Goal: Information Seeking & Learning: Find specific fact

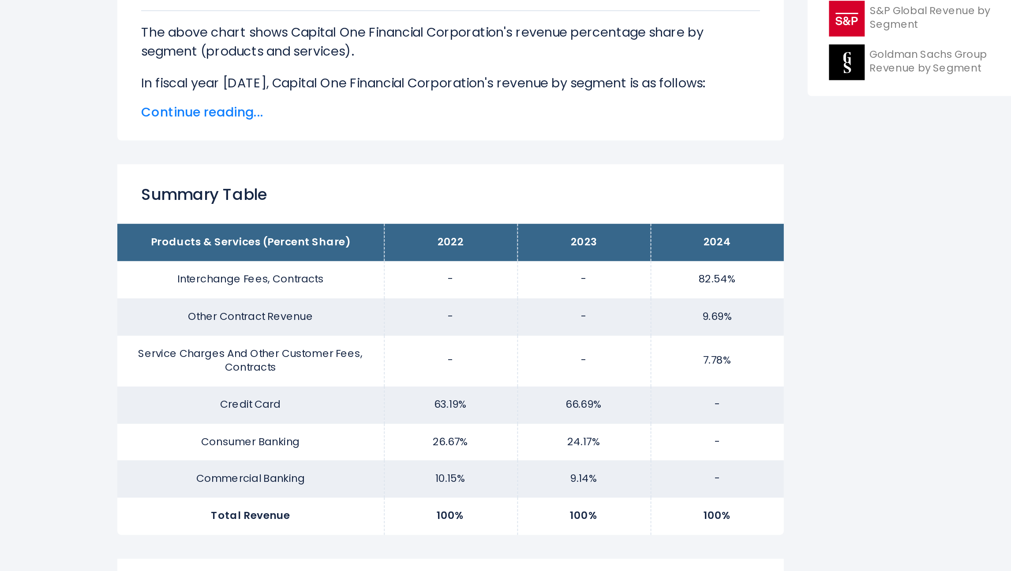
scroll to position [284, 0]
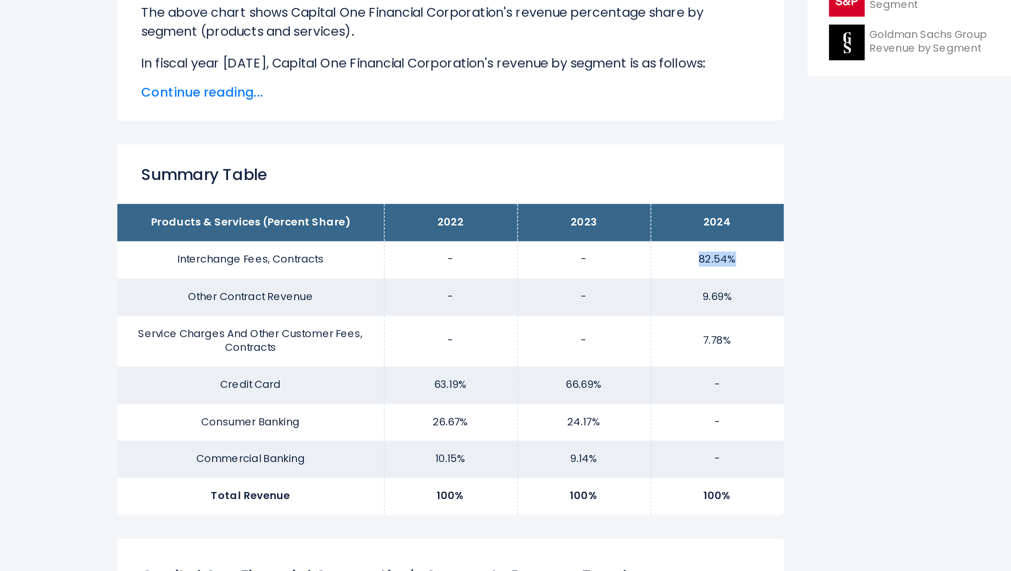
drag, startPoint x: 569, startPoint y: 398, endPoint x: 591, endPoint y: 398, distance: 22.0
click at [591, 398] on td "82.54%" at bounding box center [581, 397] width 74 height 21
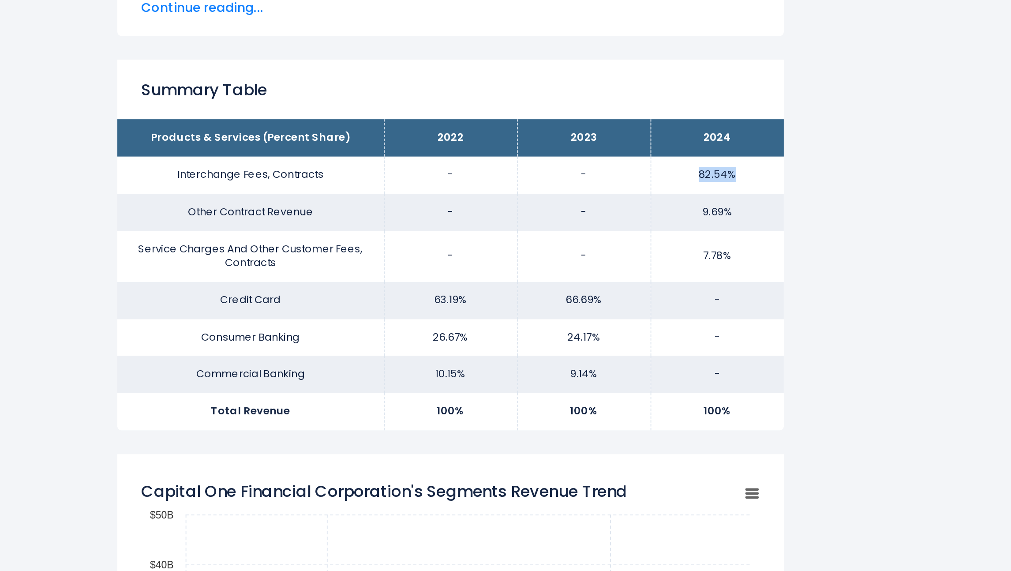
scroll to position [331, 0]
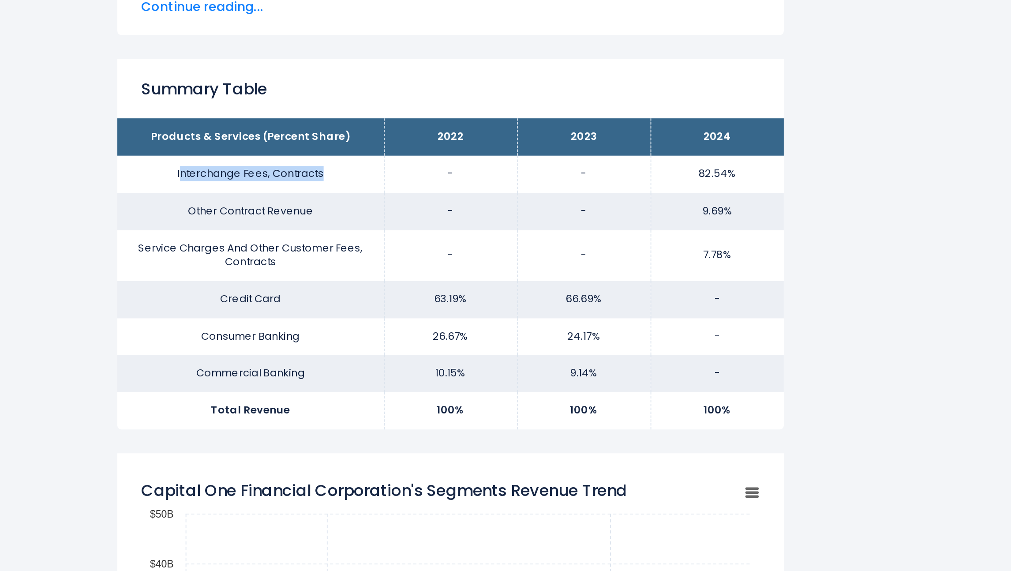
drag, startPoint x: 284, startPoint y: 346, endPoint x: 375, endPoint y: 352, distance: 91.9
click at [377, 353] on td "Interchange Fees, Contracts" at bounding box center [321, 350] width 148 height 21
click at [282, 351] on td "Interchange Fees, Contracts" at bounding box center [321, 350] width 148 height 21
drag, startPoint x: 279, startPoint y: 350, endPoint x: 329, endPoint y: 351, distance: 50.3
click at [329, 351] on td "Interchange Fees, Contracts" at bounding box center [321, 350] width 148 height 21
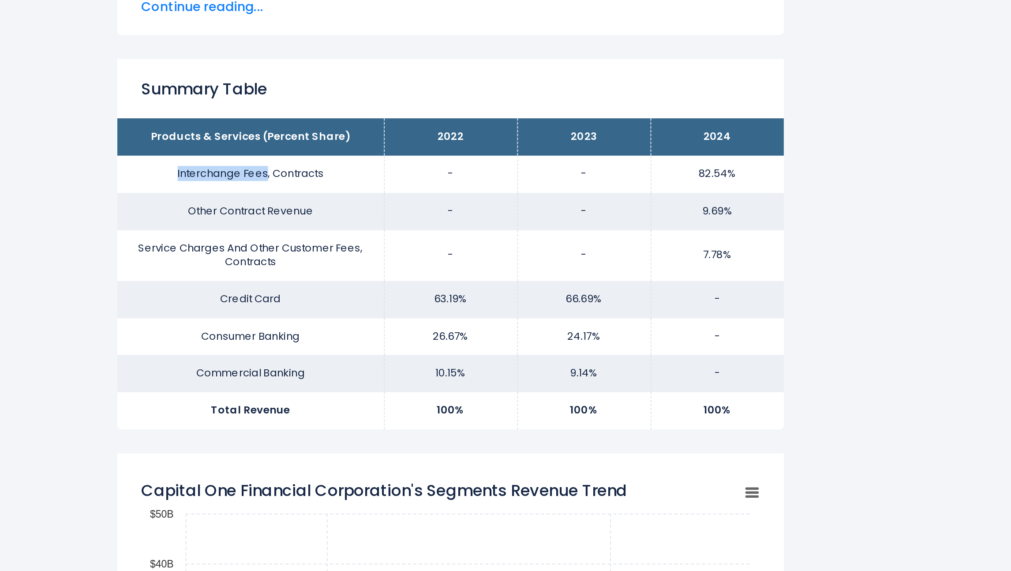
click at [329, 351] on td "Interchange Fees, Contracts" at bounding box center [321, 350] width 148 height 21
drag, startPoint x: 279, startPoint y: 349, endPoint x: 328, endPoint y: 354, distance: 50.1
click at [328, 353] on td "Interchange Fees, Contracts" at bounding box center [321, 350] width 148 height 21
drag, startPoint x: 563, startPoint y: 351, endPoint x: 591, endPoint y: 352, distance: 27.8
click at [592, 352] on td "82.54%" at bounding box center [581, 350] width 74 height 21
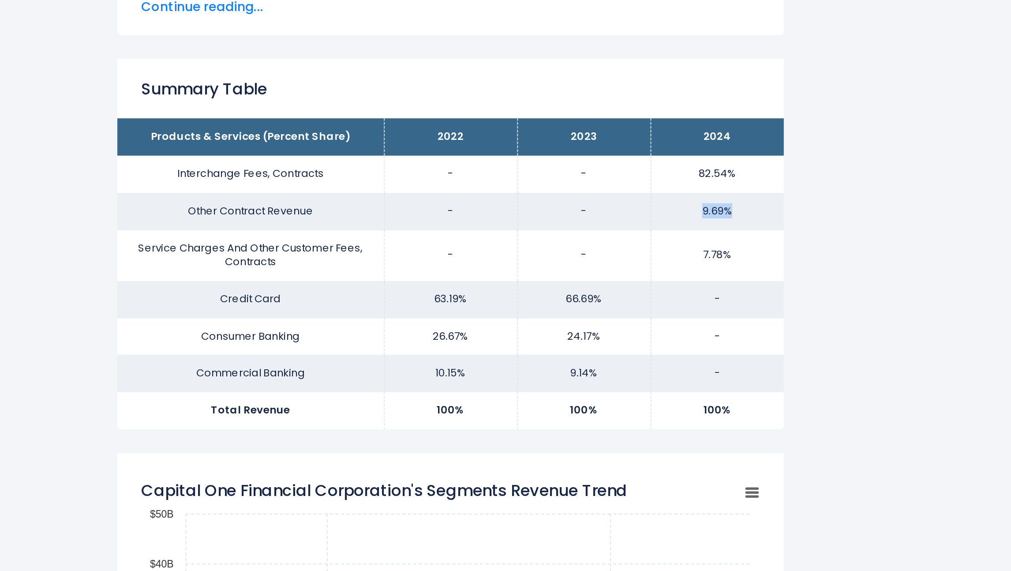
drag, startPoint x: 570, startPoint y: 370, endPoint x: 574, endPoint y: 378, distance: 8.9
click at [574, 378] on td "9.69%" at bounding box center [581, 370] width 74 height 21
drag, startPoint x: 344, startPoint y: 403, endPoint x: 275, endPoint y: 376, distance: 74.8
click at [275, 376] on tbody "Products & Services (Percent Share) 2022 2023 2024 Interchange Fees, Contracts …" at bounding box center [432, 405] width 370 height 173
drag, startPoint x: 282, startPoint y: 351, endPoint x: 367, endPoint y: 351, distance: 85.5
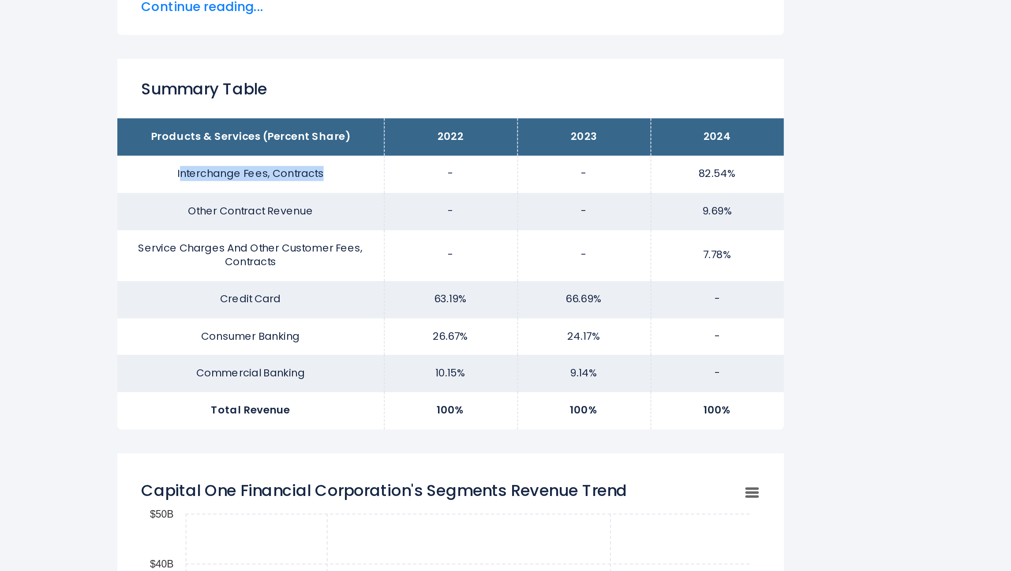
click at [367, 351] on td "Interchange Fees, Contracts" at bounding box center [321, 350] width 148 height 21
drag, startPoint x: 325, startPoint y: 330, endPoint x: 266, endPoint y: 328, distance: 59.1
click at [266, 328] on th "Products & Services (Percent Share)" at bounding box center [321, 329] width 148 height 21
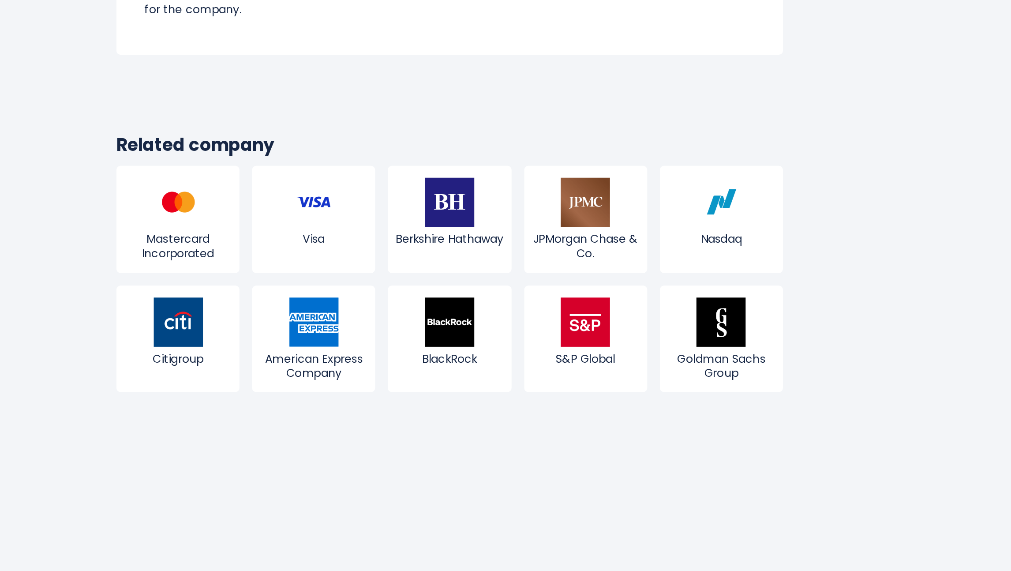
scroll to position [1597, 0]
